Goal: Information Seeking & Learning: Understand process/instructions

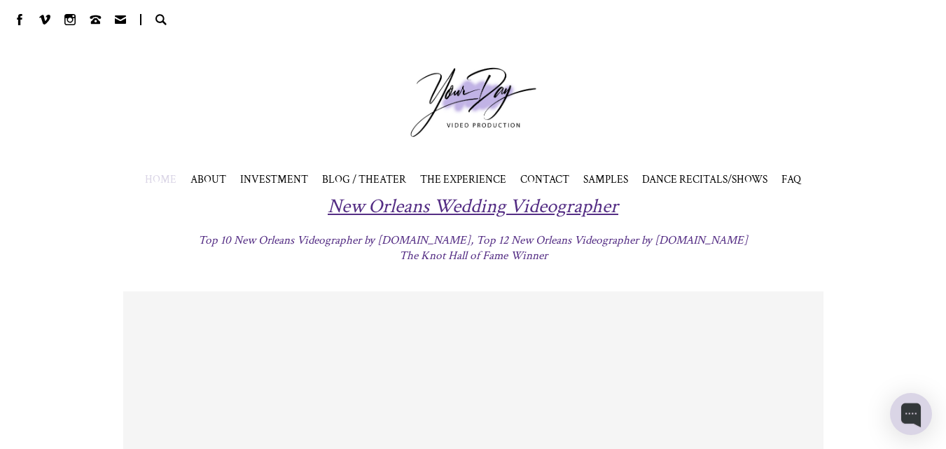
drag, startPoint x: 953, startPoint y: 32, endPoint x: 955, endPoint y: 1, distance: 30.9
click at [945, 1] on html at bounding box center [473, 224] width 946 height 449
click at [787, 180] on span "FAQ" at bounding box center [791, 179] width 20 height 14
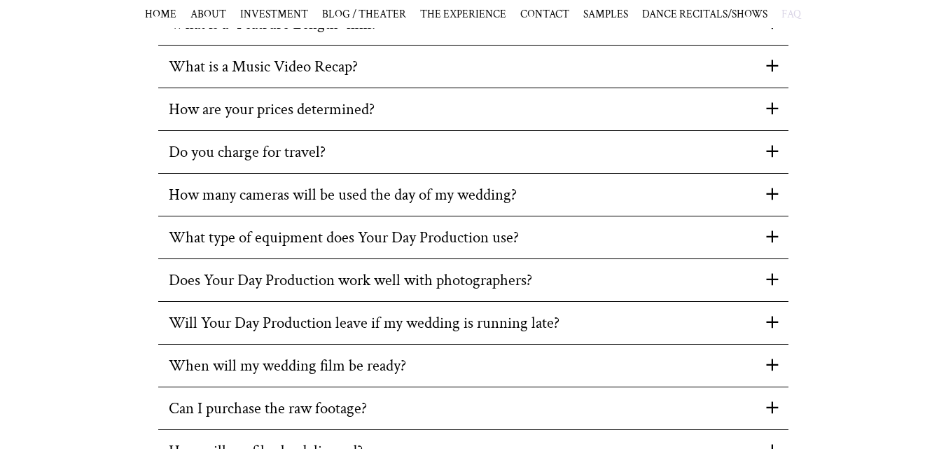
scroll to position [253, 0]
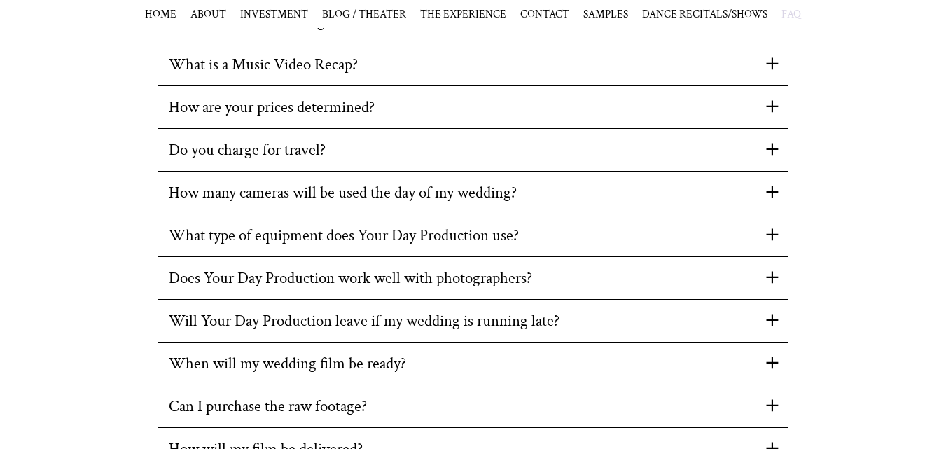
drag, startPoint x: 955, startPoint y: 135, endPoint x: 944, endPoint y: 226, distance: 91.7
click at [763, 113] on div "How are your prices determined?" at bounding box center [473, 107] width 630 height 21
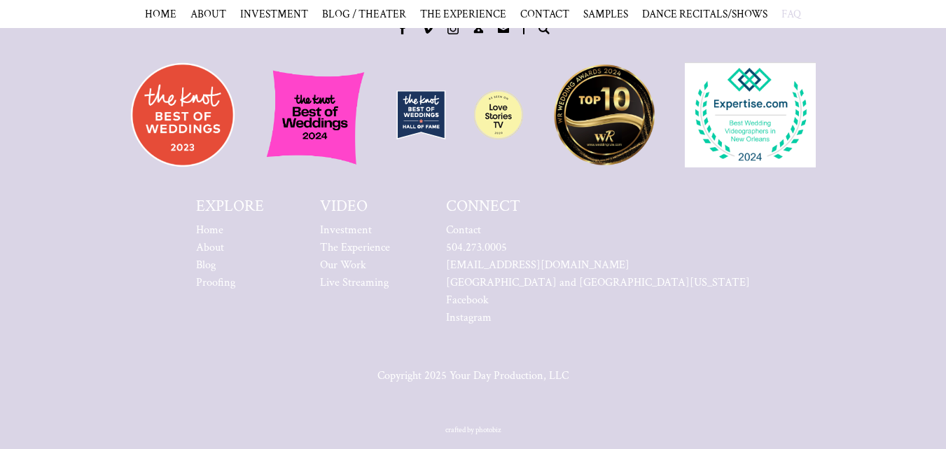
scroll to position [517, 0]
